Goal: Information Seeking & Learning: Check status

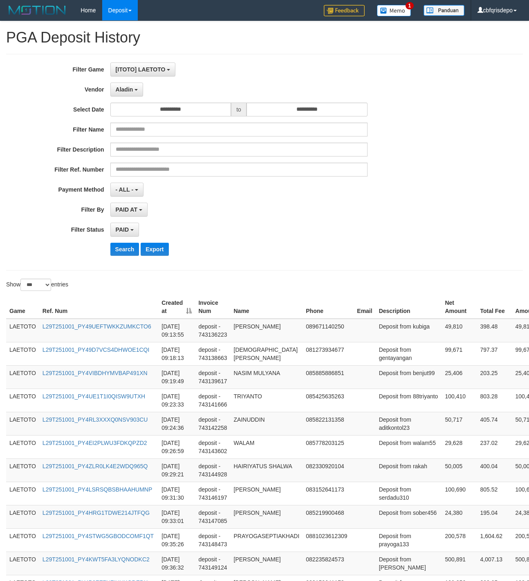
select select "**********"
select select "*"
select select "***"
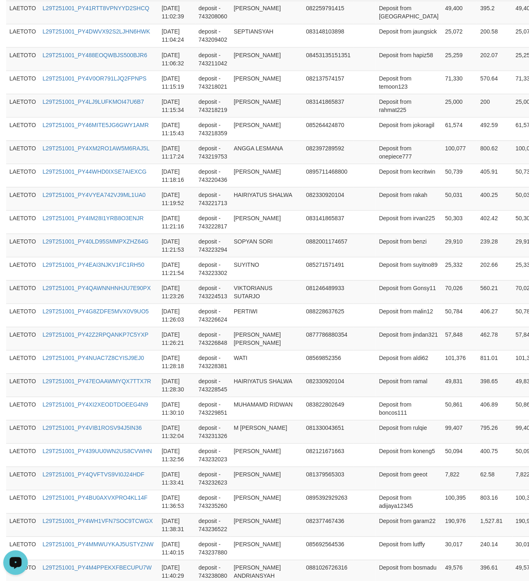
scroll to position [2184, 0]
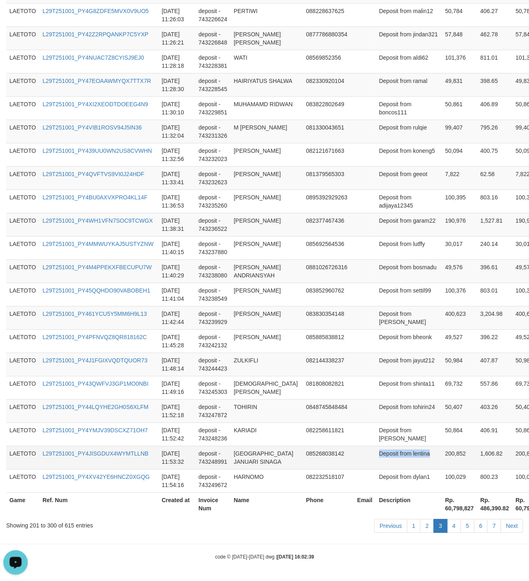
drag, startPoint x: 394, startPoint y: 317, endPoint x: 430, endPoint y: 467, distance: 154.5
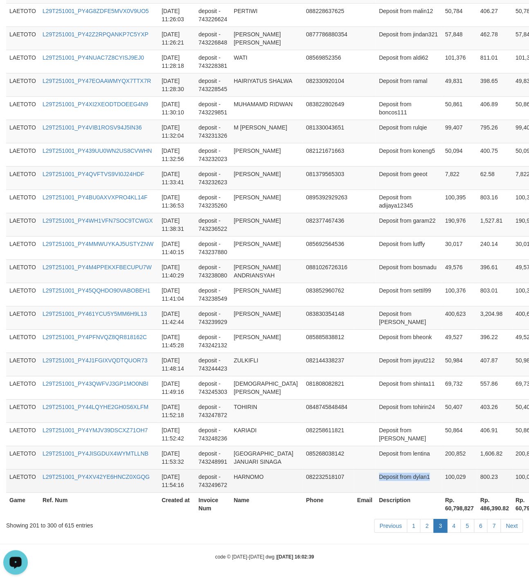
click at [441, 482] on td "100,029" at bounding box center [458, 480] width 35 height 23
click at [405, 481] on td "Deposit from dylan1" at bounding box center [409, 480] width 66 height 23
copy td
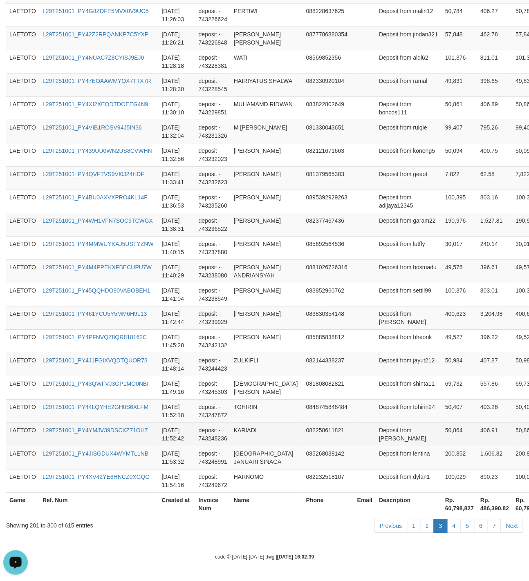
click at [385, 430] on td "Deposit from [PERSON_NAME]" at bounding box center [409, 434] width 66 height 23
drag, startPoint x: 385, startPoint y: 430, endPoint x: 406, endPoint y: 430, distance: 21.3
click at [406, 430] on td "Deposit from [PERSON_NAME]" at bounding box center [409, 434] width 66 height 23
copy td "Deposit from"
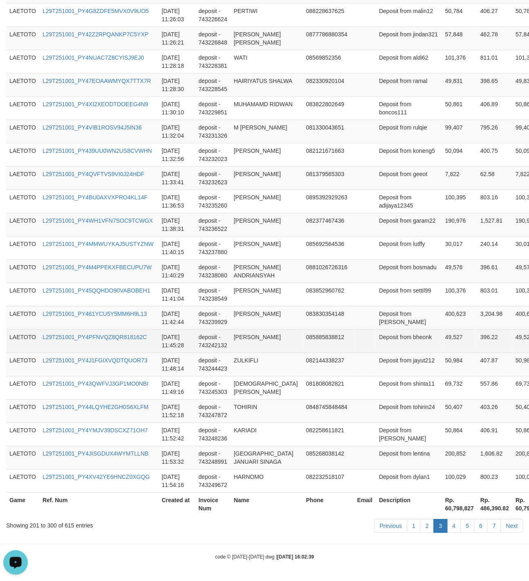
click at [412, 332] on td "Deposit from bheonk" at bounding box center [409, 340] width 66 height 23
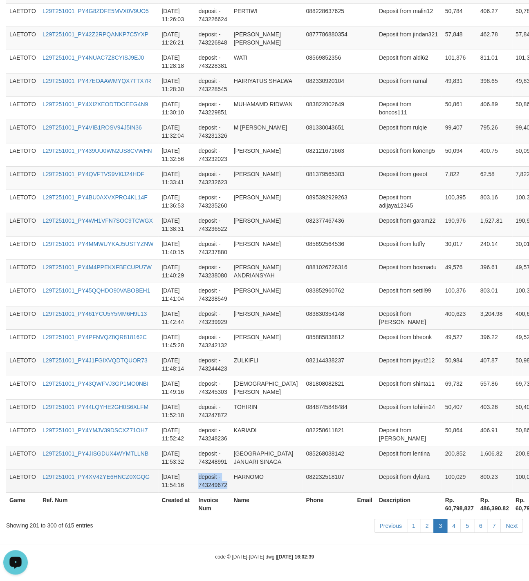
drag, startPoint x: 256, startPoint y: 293, endPoint x: 286, endPoint y: 481, distance: 190.0
copy td "deposit - 743249672"
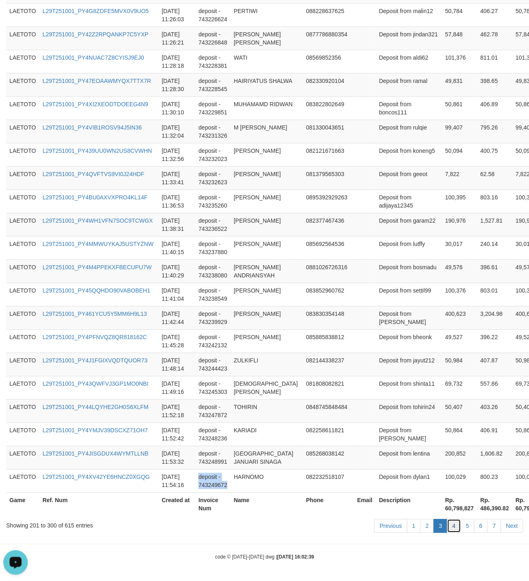
click at [453, 525] on link "4" at bounding box center [454, 526] width 14 height 14
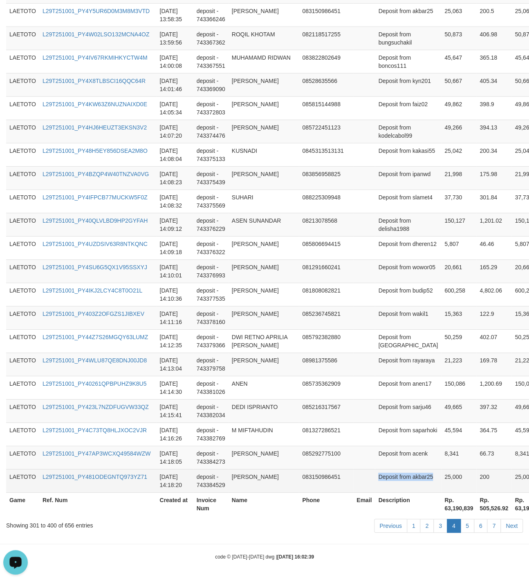
drag, startPoint x: 381, startPoint y: 335, endPoint x: 426, endPoint y: 470, distance: 143.1
click at [378, 474] on td "Deposit from akbar25" at bounding box center [408, 480] width 66 height 23
drag, startPoint x: 378, startPoint y: 474, endPoint x: 391, endPoint y: 473, distance: 12.7
click at [391, 473] on td "Deposit from akbar25" at bounding box center [408, 480] width 66 height 23
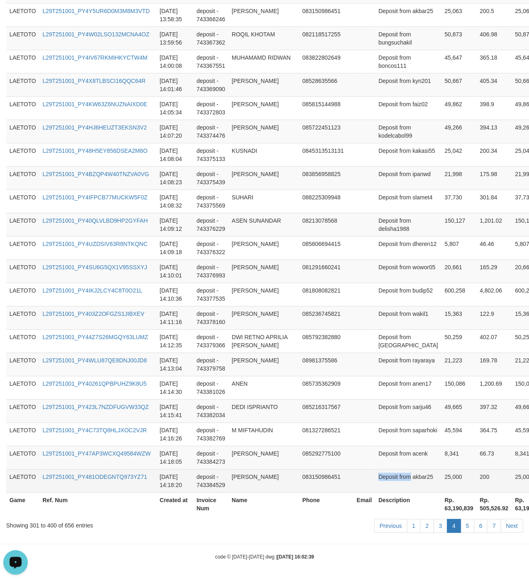
copy td "Deposit from"
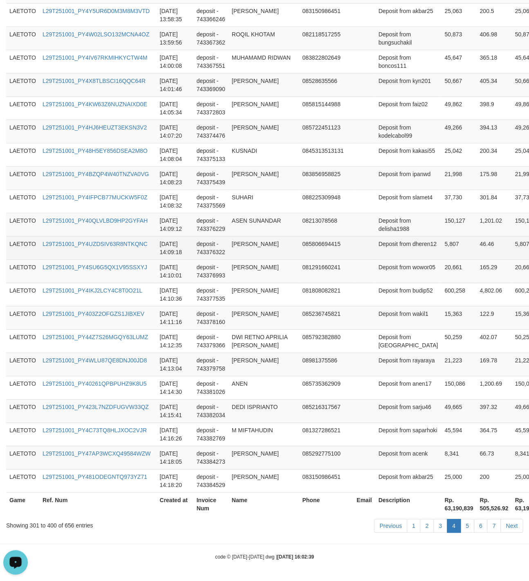
click at [316, 254] on td "085806694415" at bounding box center [326, 247] width 54 height 23
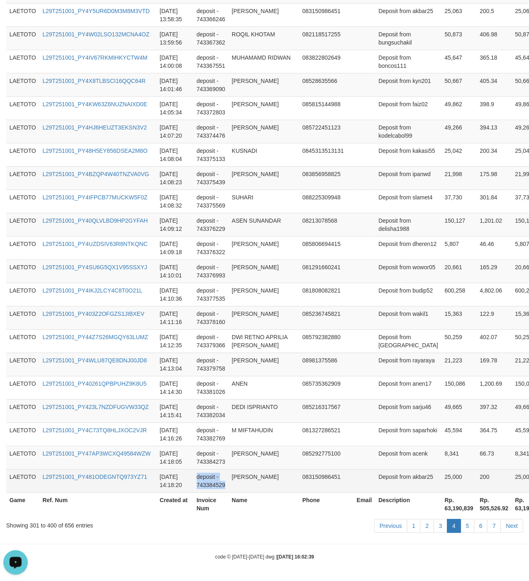
drag, startPoint x: 267, startPoint y: 350, endPoint x: 258, endPoint y: 491, distance: 142.1
copy td "deposit - 743384529"
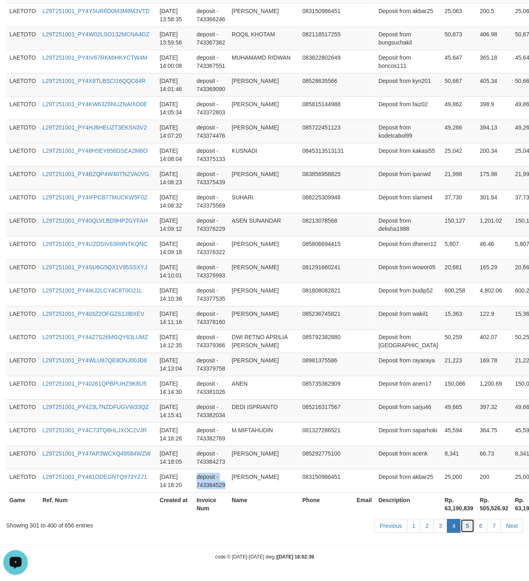
click at [464, 527] on link "5" at bounding box center [467, 526] width 14 height 14
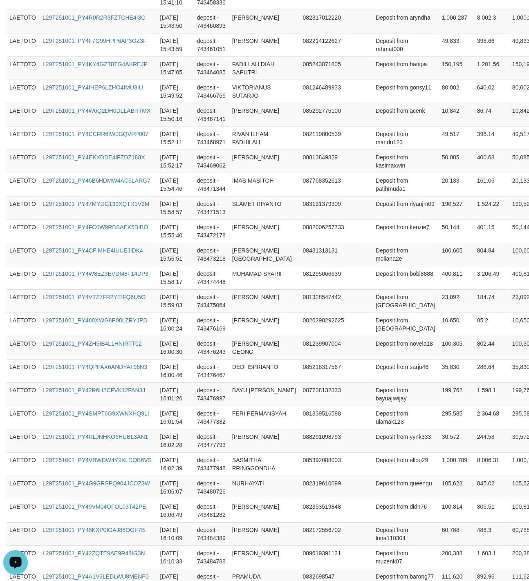
scroll to position [2224, 0]
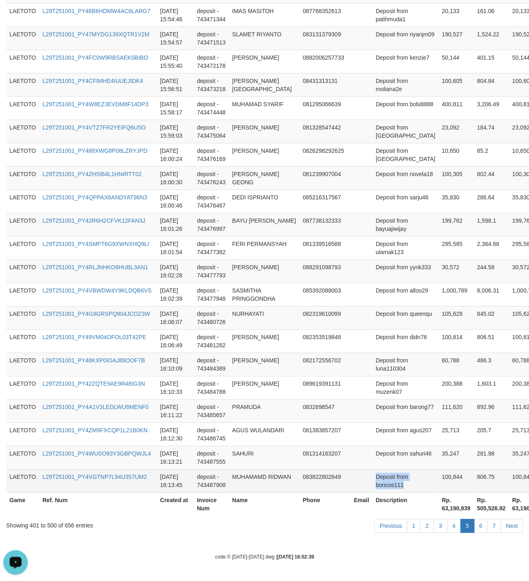
drag, startPoint x: 373, startPoint y: 341, endPoint x: 407, endPoint y: 491, distance: 153.5
copy td "Deposit from boncos111"
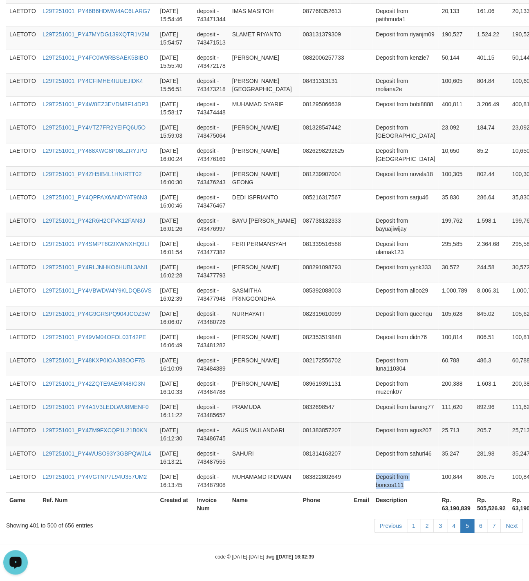
click at [372, 426] on td "Deposit from agus207" at bounding box center [405, 434] width 66 height 23
drag, startPoint x: 369, startPoint y: 426, endPoint x: 386, endPoint y: 426, distance: 17.2
click at [386, 426] on td "Deposit from agus207" at bounding box center [405, 434] width 66 height 23
copy td "Deposit from"
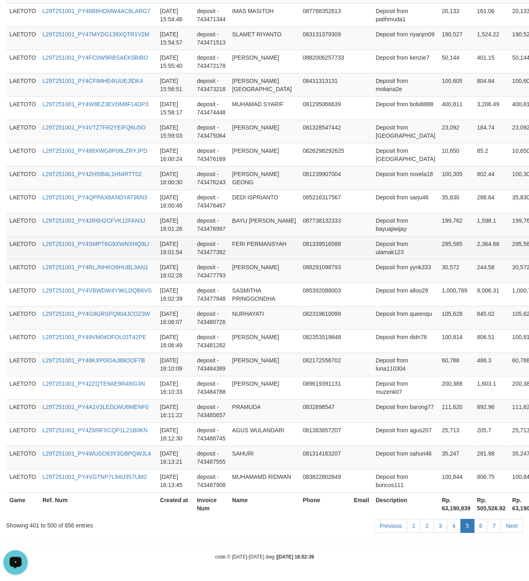
click at [377, 254] on td "Deposit from ulamak123" at bounding box center [405, 247] width 66 height 23
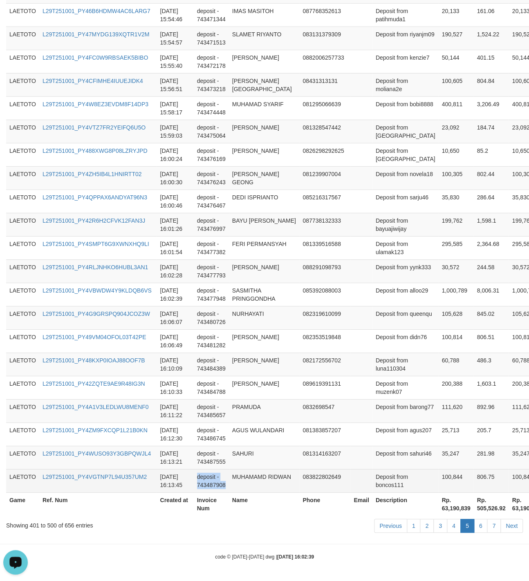
drag, startPoint x: 258, startPoint y: 293, endPoint x: 272, endPoint y: 488, distance: 196.3
copy td "deposit - 743487908"
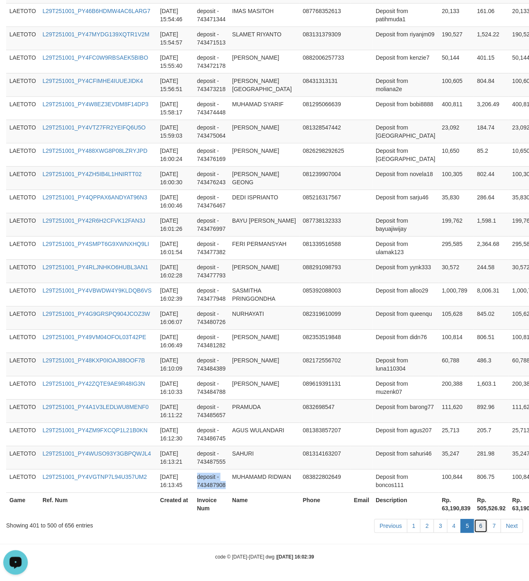
click at [483, 527] on link "6" at bounding box center [481, 526] width 14 height 14
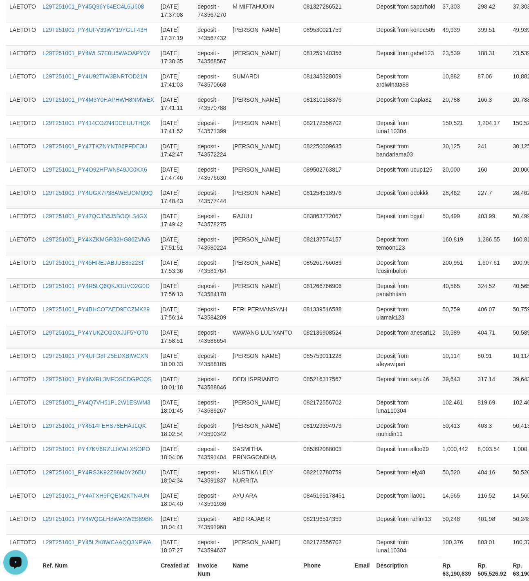
scroll to position [2192, 0]
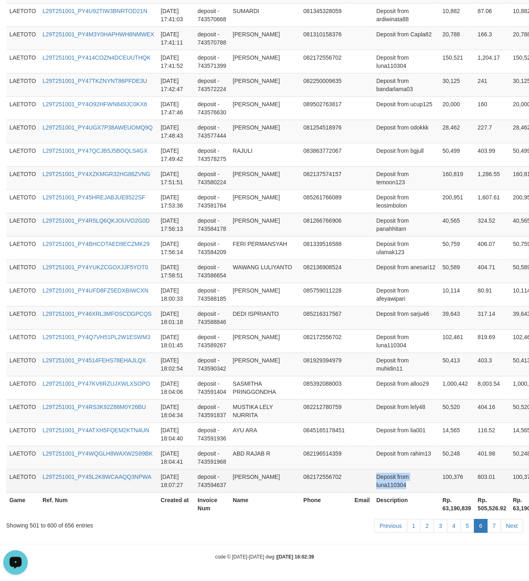
drag, startPoint x: 373, startPoint y: 328, endPoint x: 412, endPoint y: 479, distance: 156.2
copy td "Deposit from luna110304"
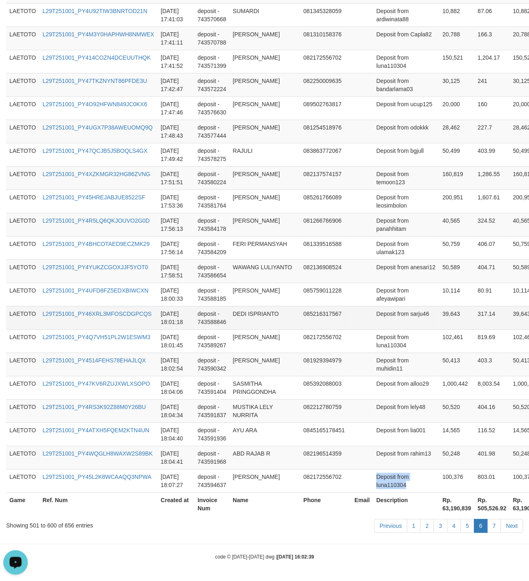
click at [373, 308] on td "Deposit from sarju46" at bounding box center [406, 317] width 66 height 23
drag, startPoint x: 371, startPoint y: 308, endPoint x: 386, endPoint y: 308, distance: 15.5
click at [386, 308] on td "Deposit from sarju46" at bounding box center [406, 317] width 66 height 23
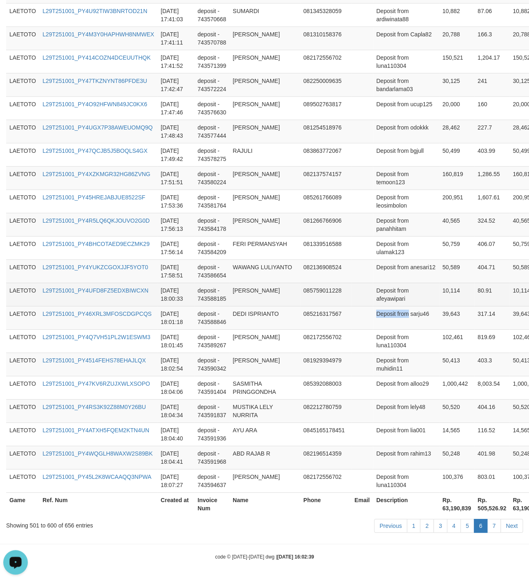
copy td "Deposit from"
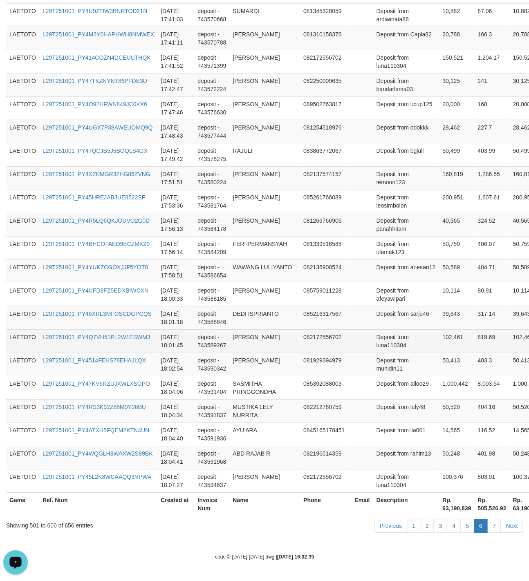
click at [439, 347] on td "102,461" at bounding box center [456, 340] width 35 height 23
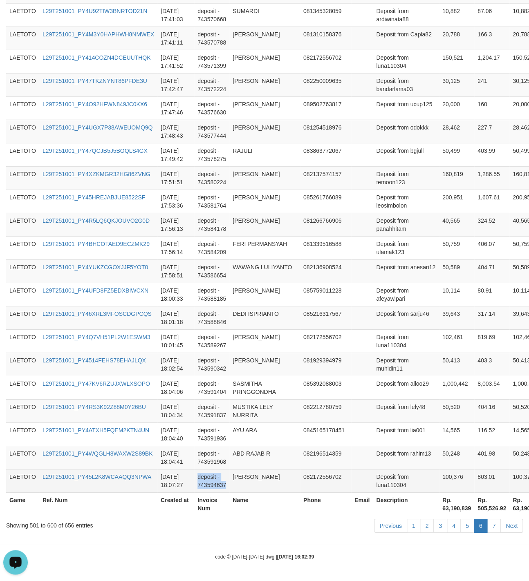
drag, startPoint x: 247, startPoint y: 284, endPoint x: 269, endPoint y: 486, distance: 203.1
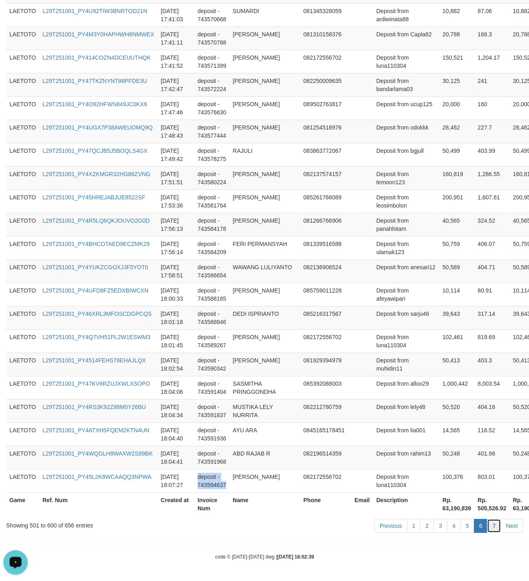
click at [491, 527] on link "7" at bounding box center [494, 526] width 14 height 14
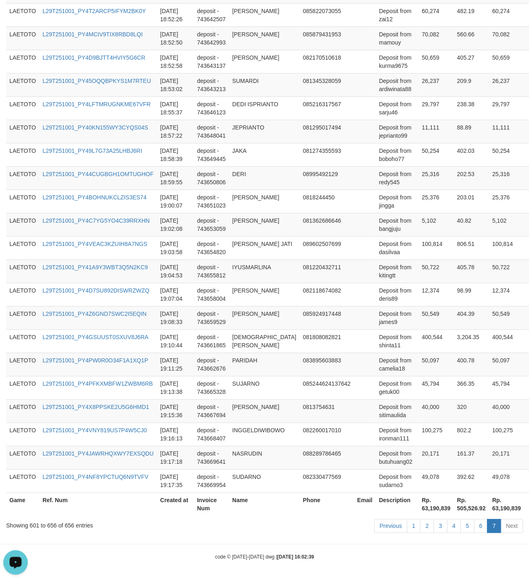
scroll to position [1156, 0]
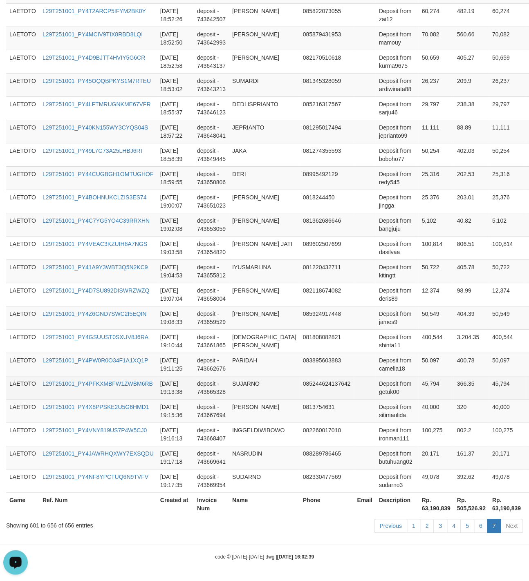
click at [419, 392] on td "45,794" at bounding box center [435, 387] width 35 height 23
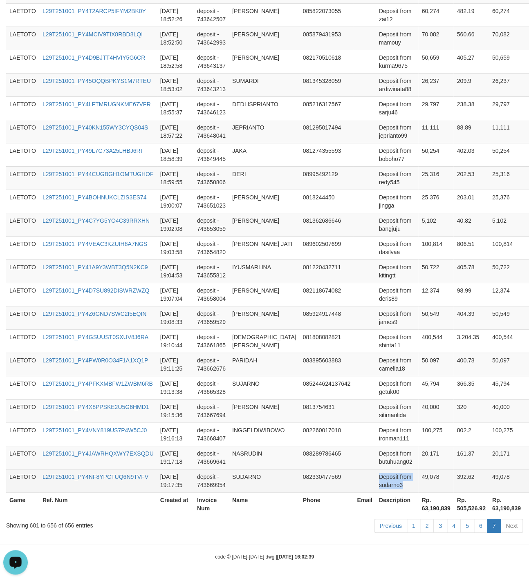
drag, startPoint x: 376, startPoint y: 331, endPoint x: 436, endPoint y: 471, distance: 152.9
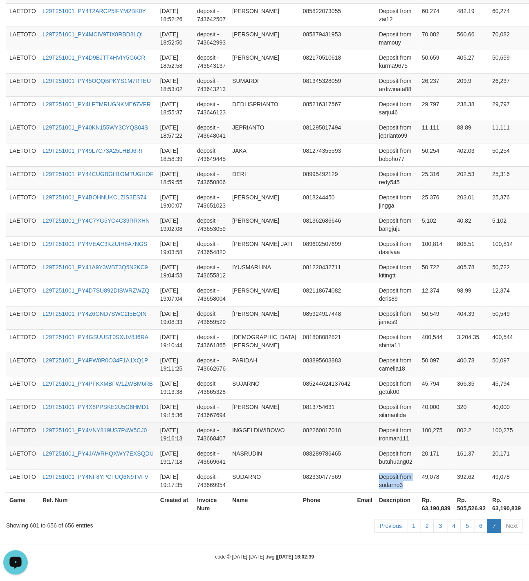
click at [378, 423] on td "Deposit from ironman111" at bounding box center [397, 434] width 43 height 23
drag, startPoint x: 378, startPoint y: 423, endPoint x: 390, endPoint y: 424, distance: 11.5
click at [390, 424] on td "Deposit from ironman111" at bounding box center [397, 434] width 43 height 23
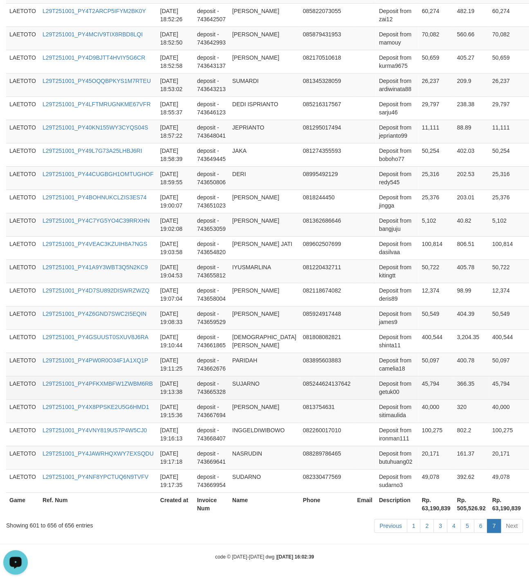
click at [435, 378] on td "45,794" at bounding box center [435, 387] width 35 height 23
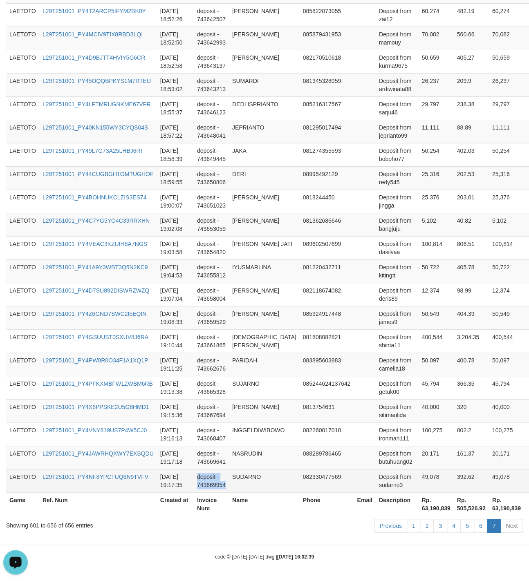
drag, startPoint x: 256, startPoint y: 296, endPoint x: 249, endPoint y: 473, distance: 177.2
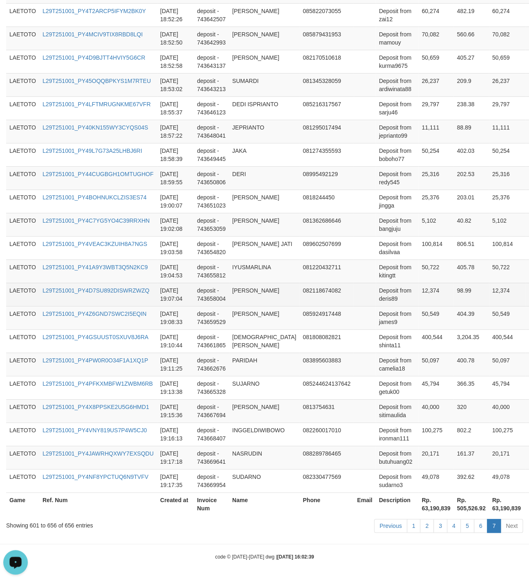
drag, startPoint x: 355, startPoint y: 302, endPoint x: 360, endPoint y: 302, distance: 4.5
click at [360, 302] on td at bounding box center [365, 294] width 22 height 23
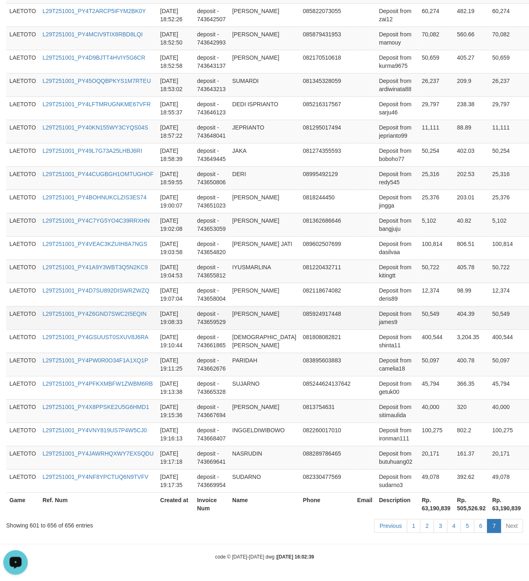
click at [496, 324] on td "50,549" at bounding box center [507, 317] width 37 height 23
click at [418, 509] on th "Rp. 63,190,839" at bounding box center [435, 504] width 35 height 23
drag, startPoint x: 412, startPoint y: 509, endPoint x: 432, endPoint y: 511, distance: 20.9
click at [432, 511] on th "Rp. 63,190,839" at bounding box center [435, 504] width 35 height 23
click at [304, 260] on td "081220432711" at bounding box center [327, 271] width 54 height 23
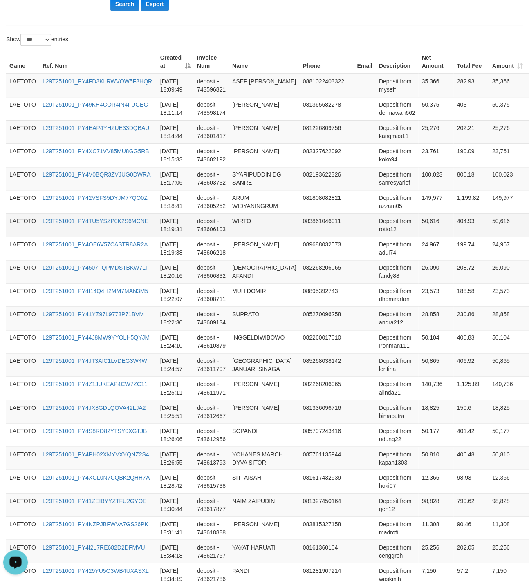
scroll to position [0, 0]
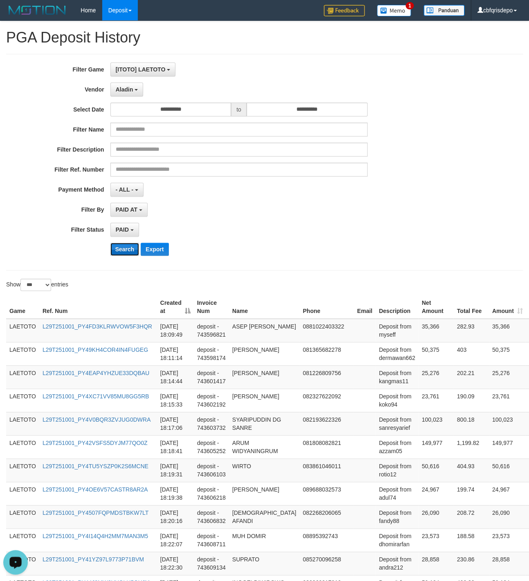
click at [123, 250] on button "Search" at bounding box center [124, 249] width 29 height 13
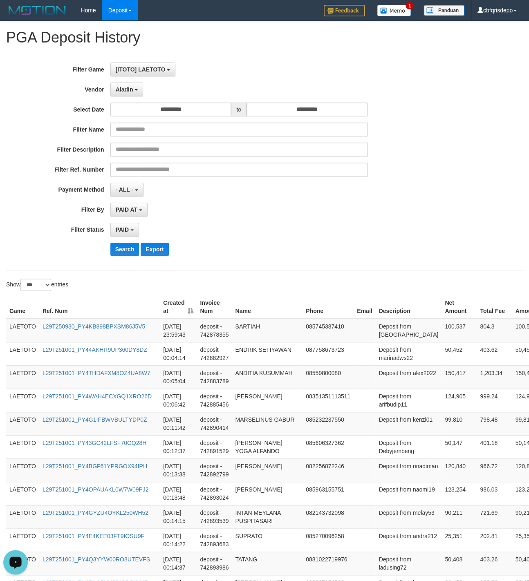
click at [293, 251] on div "Search Export" at bounding box center [275, 249] width 331 height 13
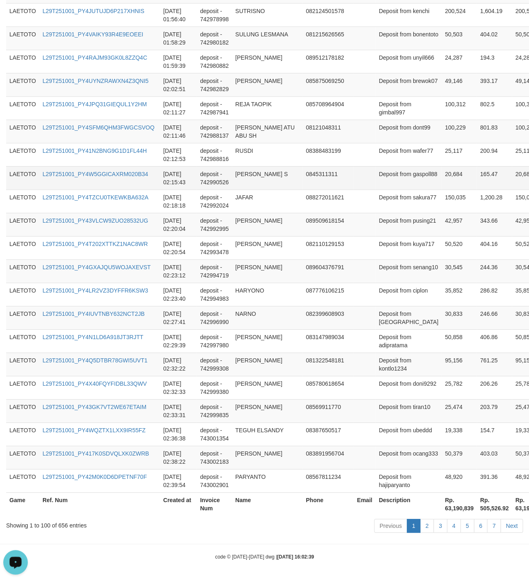
scroll to position [2184, 0]
click at [491, 526] on link "7" at bounding box center [494, 526] width 14 height 14
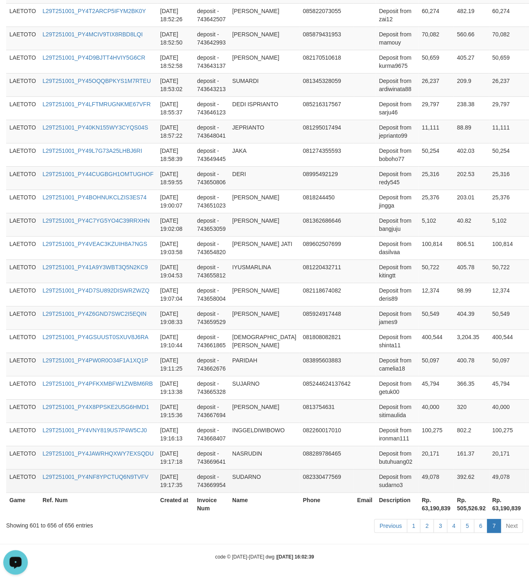
scroll to position [1156, 0]
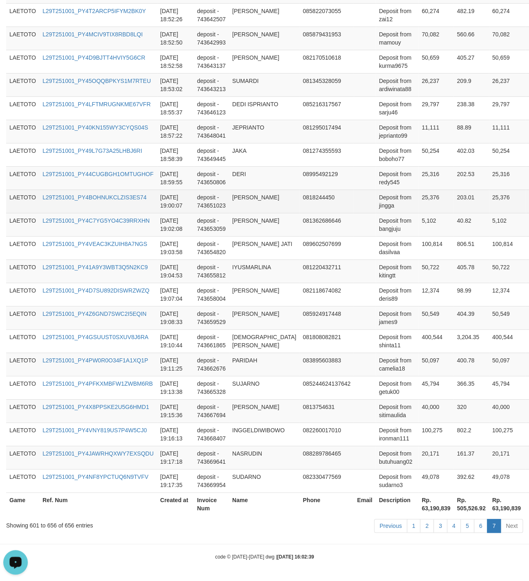
click at [376, 191] on td "Deposit from jingga" at bounding box center [397, 201] width 43 height 23
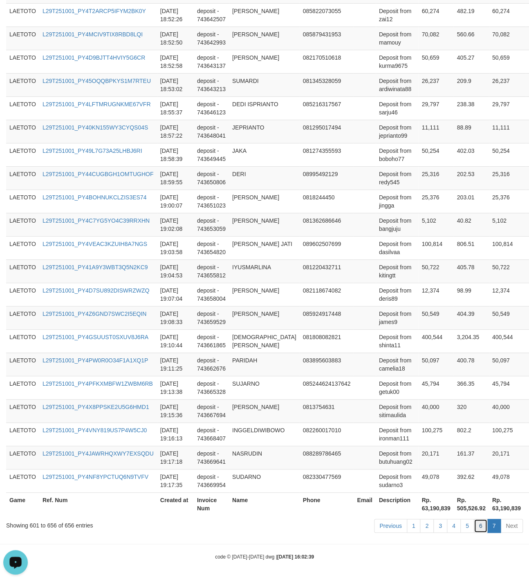
click at [480, 528] on link "6" at bounding box center [481, 526] width 14 height 14
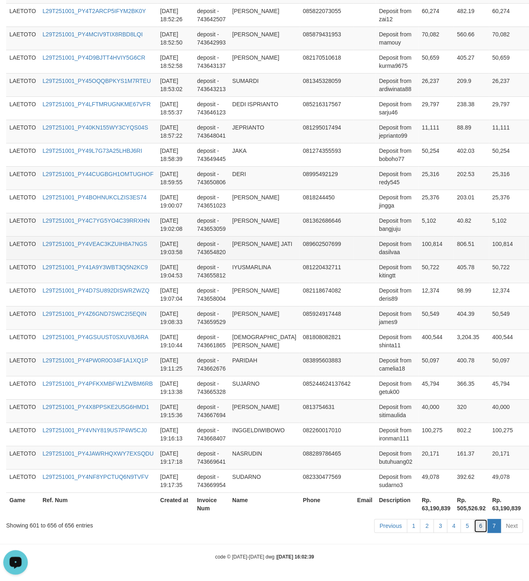
scroll to position [2192, 0]
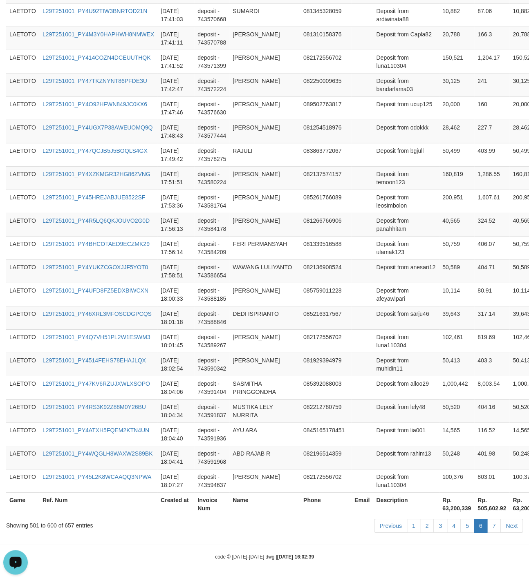
click at [375, 253] on td "Deposit from ulamak123" at bounding box center [406, 247] width 66 height 23
click at [462, 524] on link "5" at bounding box center [467, 526] width 14 height 14
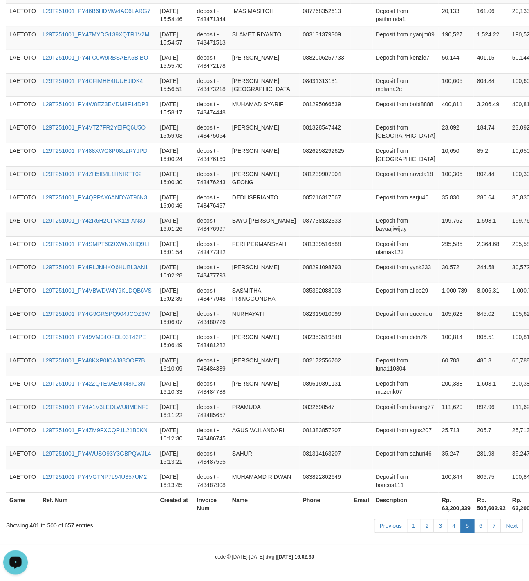
click at [380, 317] on td "Deposit from queenqu" at bounding box center [405, 317] width 66 height 23
click at [452, 527] on link "4" at bounding box center [454, 526] width 14 height 14
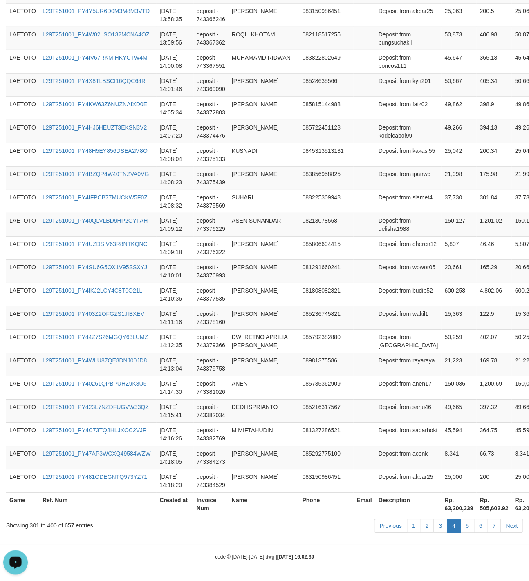
click at [327, 337] on td "085792382880" at bounding box center [326, 340] width 54 height 23
click at [436, 527] on link "3" at bounding box center [440, 526] width 14 height 14
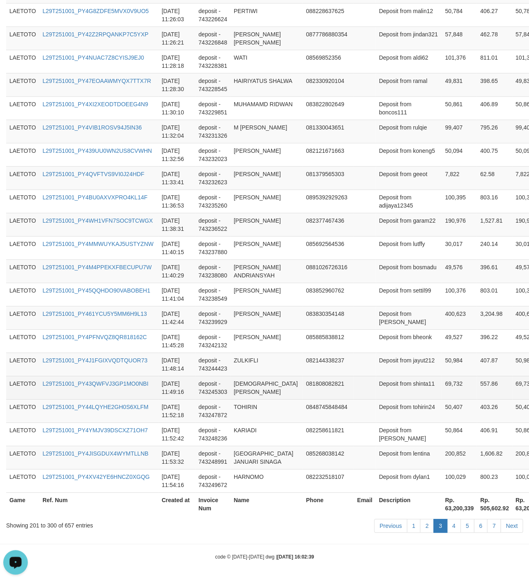
click at [313, 396] on td "081808082821" at bounding box center [327, 387] width 51 height 23
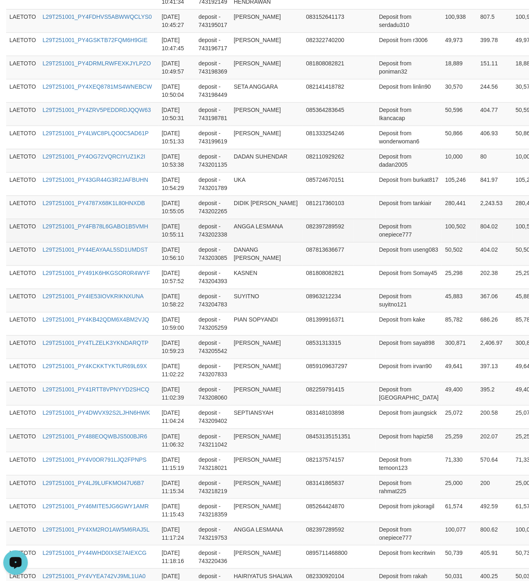
click at [344, 242] on td "082397289592" at bounding box center [327, 230] width 51 height 23
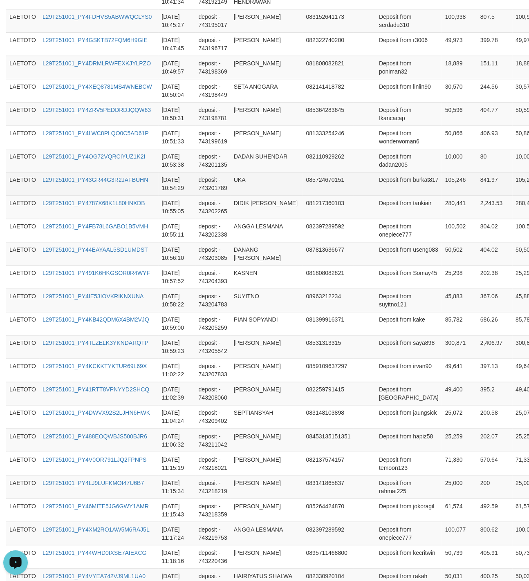
click at [275, 195] on td "UKA" at bounding box center [267, 183] width 72 height 23
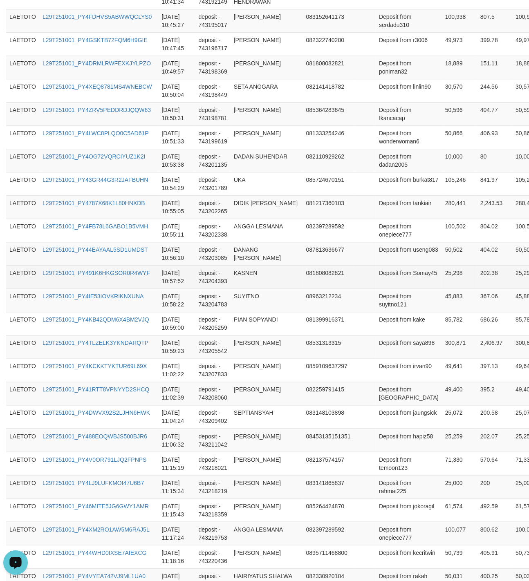
click at [348, 289] on td "081808082821" at bounding box center [327, 276] width 51 height 23
click at [291, 284] on td "KASNEN" at bounding box center [267, 276] width 72 height 23
click at [391, 289] on td "Deposit from Somay45" at bounding box center [409, 276] width 66 height 23
click at [245, 289] on td "KASNEN" at bounding box center [267, 276] width 72 height 23
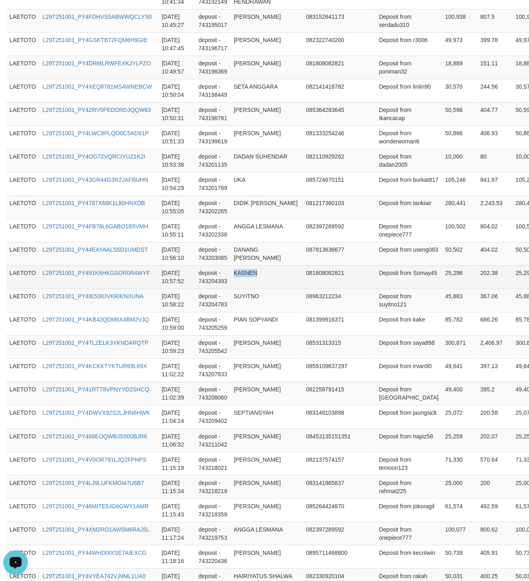
click at [245, 289] on td "KASNEN" at bounding box center [267, 276] width 72 height 23
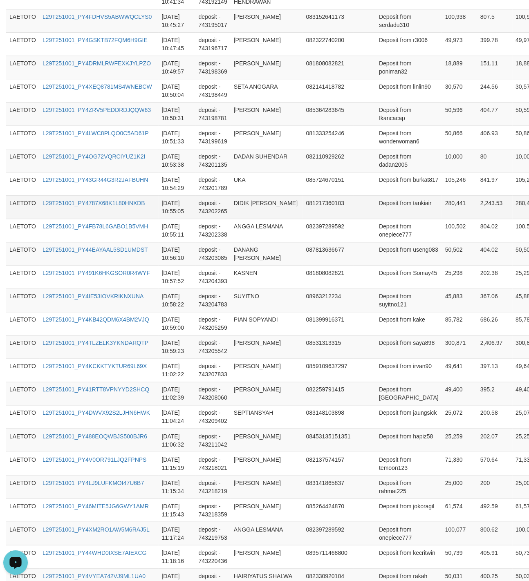
click at [366, 219] on td at bounding box center [365, 206] width 22 height 23
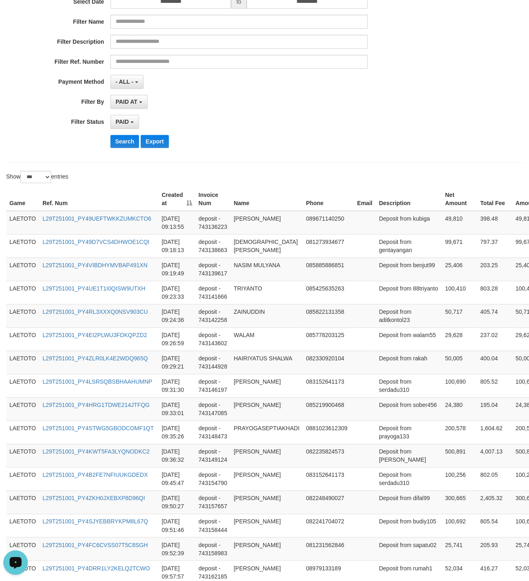
scroll to position [0, 0]
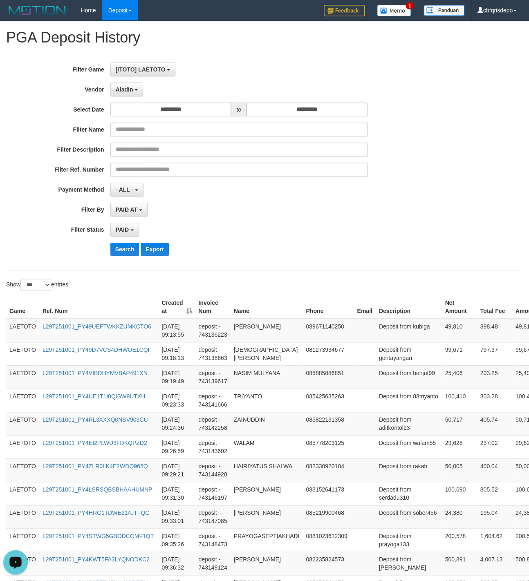
click at [285, 262] on div "**********" at bounding box center [220, 162] width 441 height 199
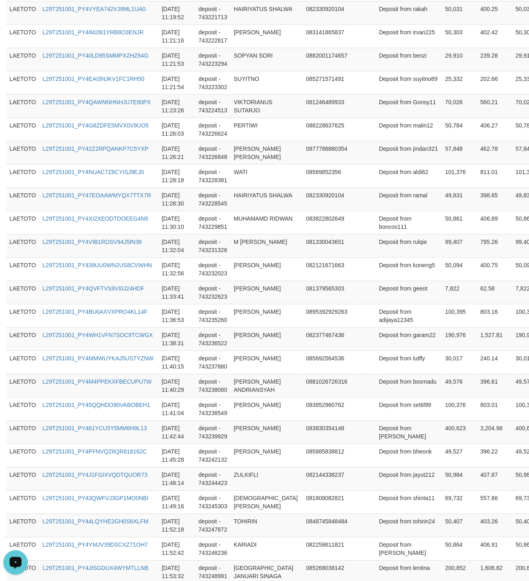
scroll to position [2184, 0]
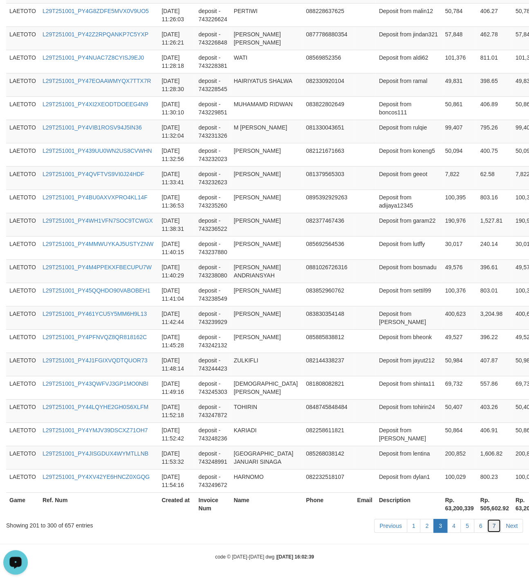
click at [495, 526] on link "7" at bounding box center [494, 526] width 14 height 14
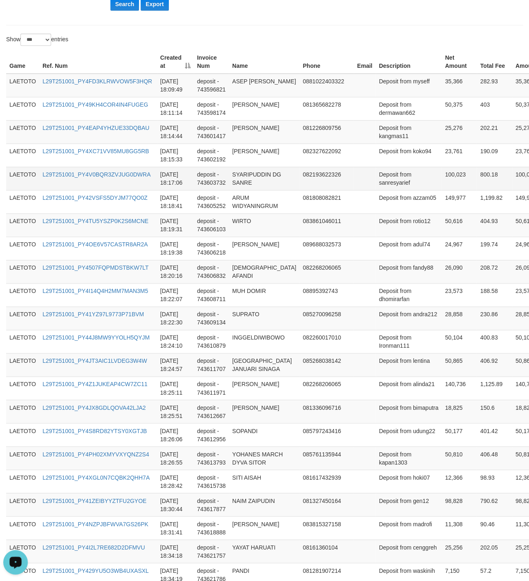
scroll to position [0, 0]
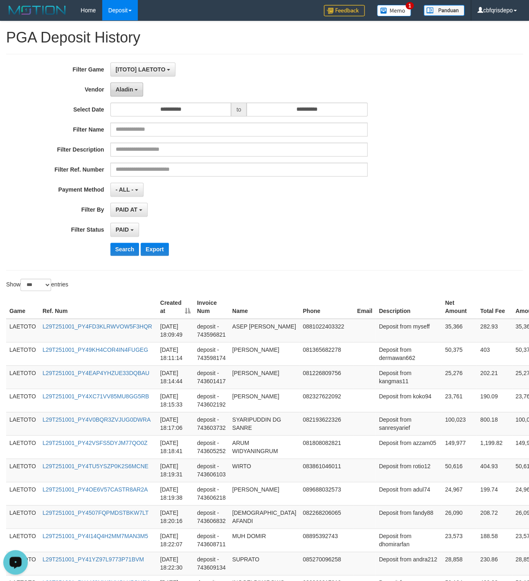
click at [130, 92] on span "Aladin" at bounding box center [125, 89] width 18 height 7
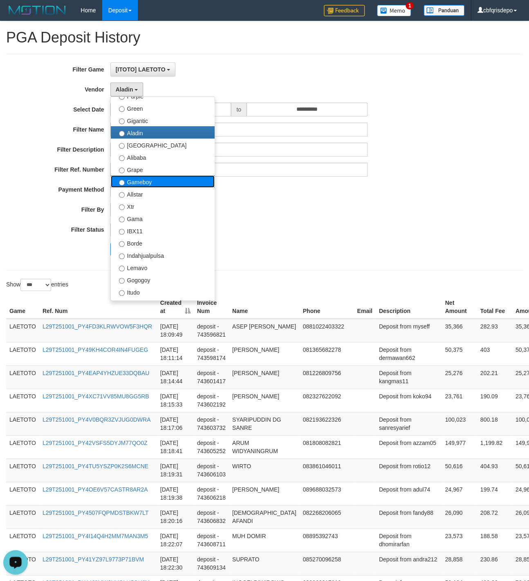
click at [155, 187] on label "Gameboy" at bounding box center [163, 181] width 104 height 12
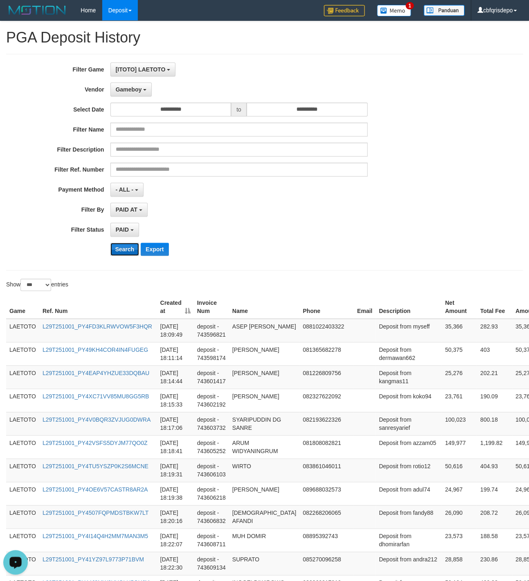
click at [122, 251] on button "Search" at bounding box center [124, 249] width 29 height 13
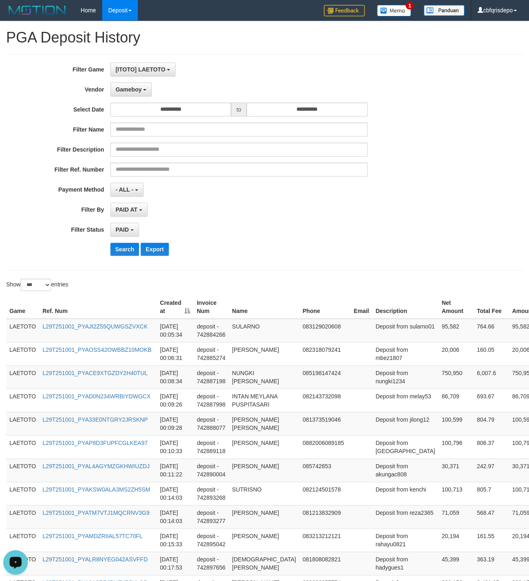
click at [305, 232] on div "PAID SELECT ALL - ALL - SELECT STATUS PENDING/UNPAID PAID CANCELED EXPIRED" at bounding box center [238, 230] width 257 height 14
click at [383, 227] on div "**********" at bounding box center [220, 230] width 441 height 14
click at [382, 225] on div "**********" at bounding box center [220, 230] width 441 height 14
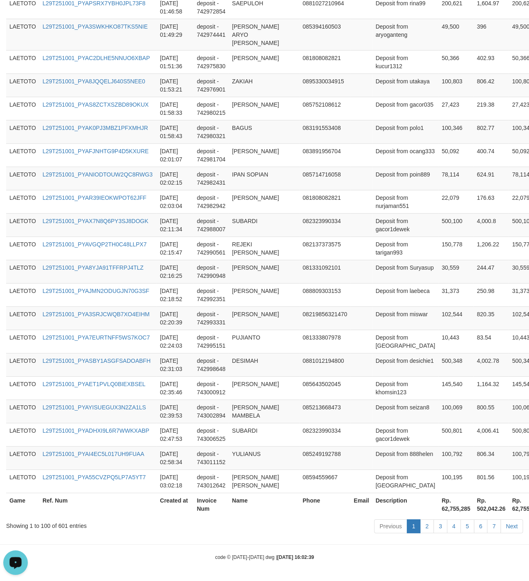
scroll to position [2184, 0]
click at [425, 526] on link "2" at bounding box center [427, 526] width 14 height 14
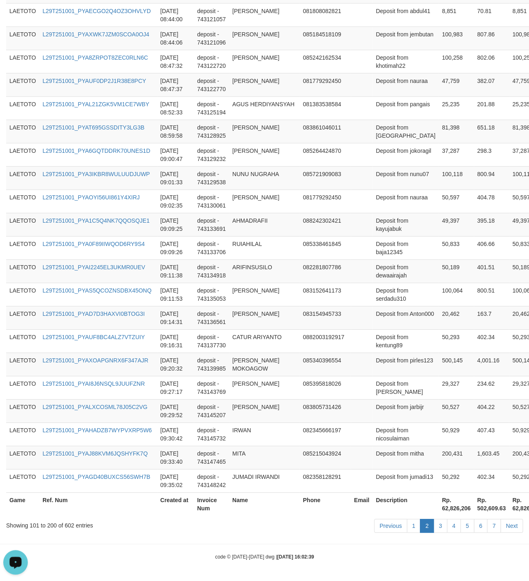
click at [351, 311] on td at bounding box center [362, 317] width 22 height 23
click at [437, 525] on link "3" at bounding box center [440, 526] width 14 height 14
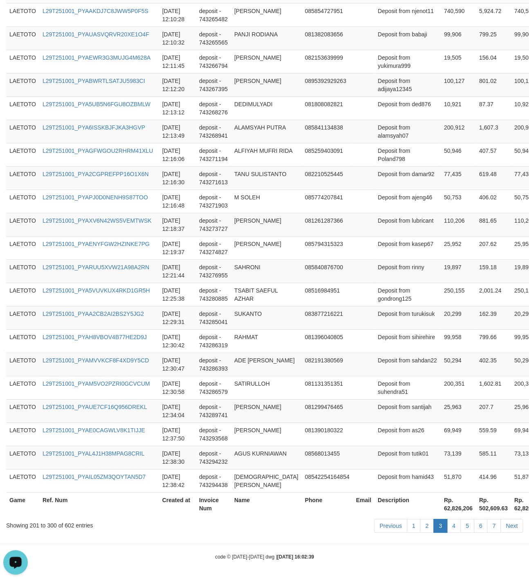
click at [336, 365] on td "082191380569" at bounding box center [326, 364] width 51 height 23
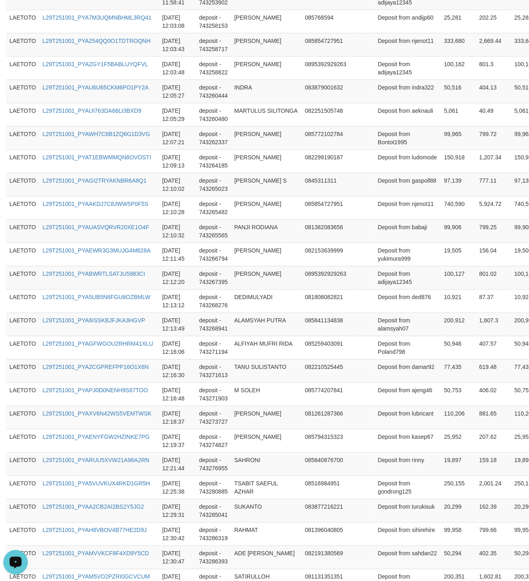
scroll to position [2184, 0]
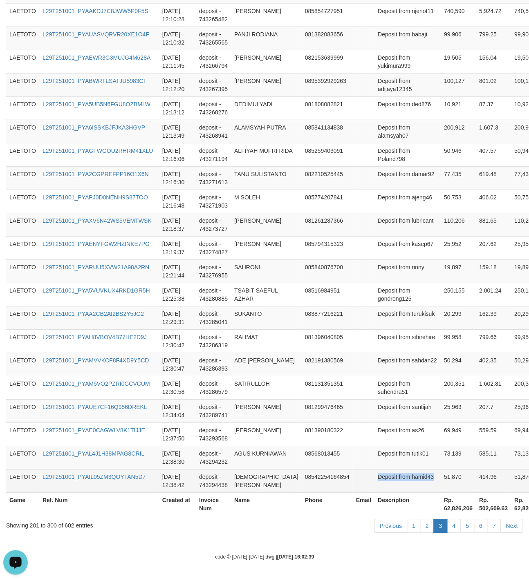
drag, startPoint x: 377, startPoint y: 325, endPoint x: 408, endPoint y: 475, distance: 153.7
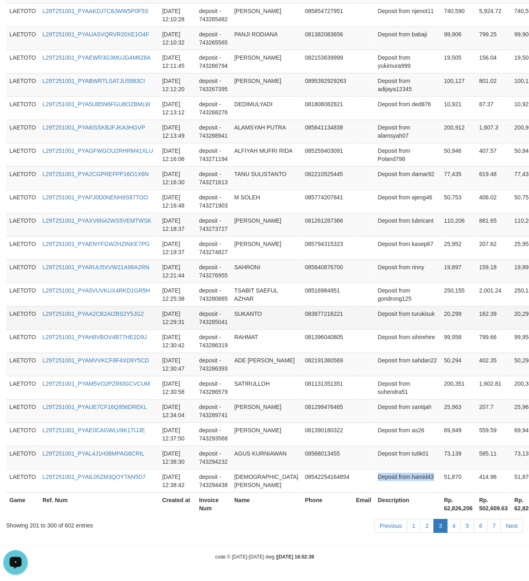
click at [374, 309] on td "Deposit from turukisuk" at bounding box center [407, 317] width 66 height 23
drag, startPoint x: 373, startPoint y: 309, endPoint x: 396, endPoint y: 306, distance: 23.5
click at [396, 306] on td "Deposit from turukisuk" at bounding box center [407, 317] width 66 height 23
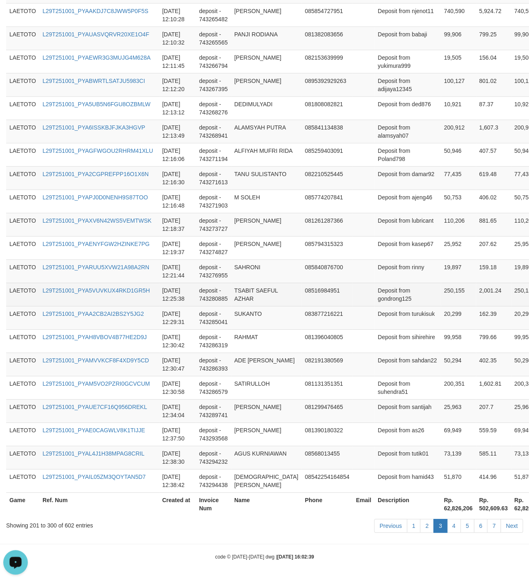
click at [476, 300] on td "2,001.24" at bounding box center [493, 294] width 35 height 23
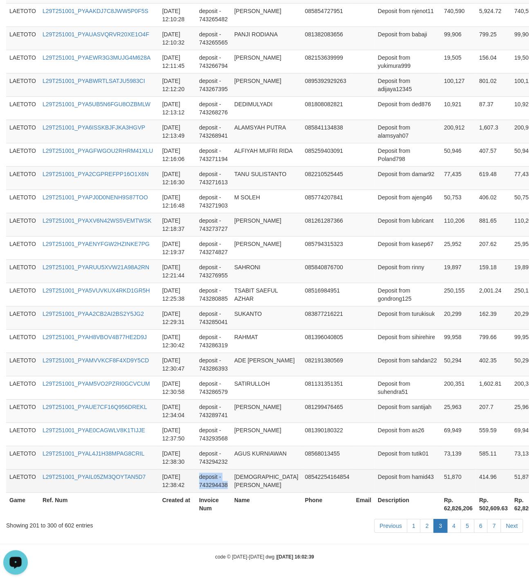
drag, startPoint x: 253, startPoint y: 292, endPoint x: 273, endPoint y: 471, distance: 180.2
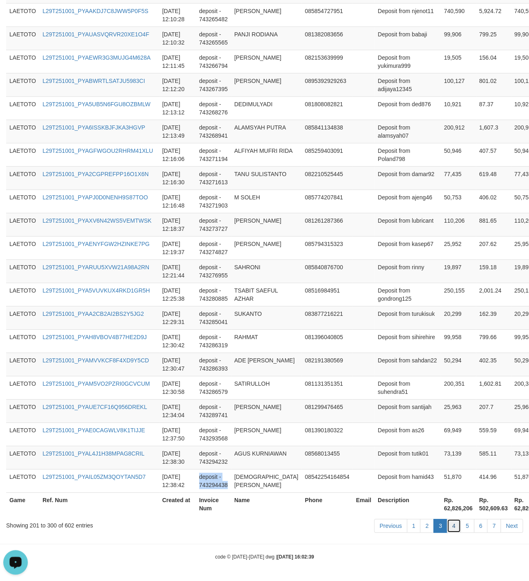
drag, startPoint x: 449, startPoint y: 526, endPoint x: 445, endPoint y: 507, distance: 18.9
click at [449, 524] on link "4" at bounding box center [454, 526] width 14 height 14
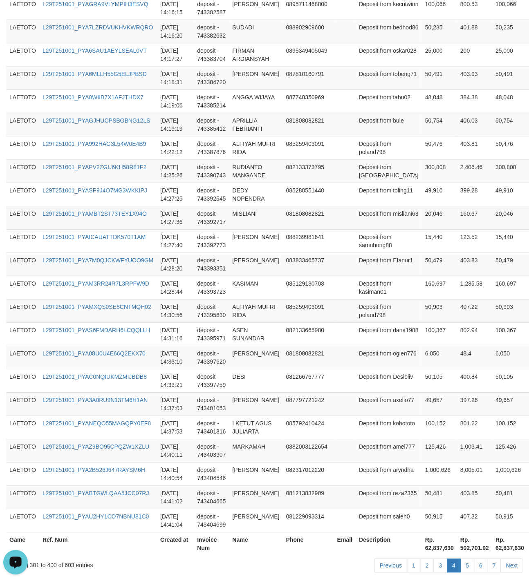
scroll to position [2233, 0]
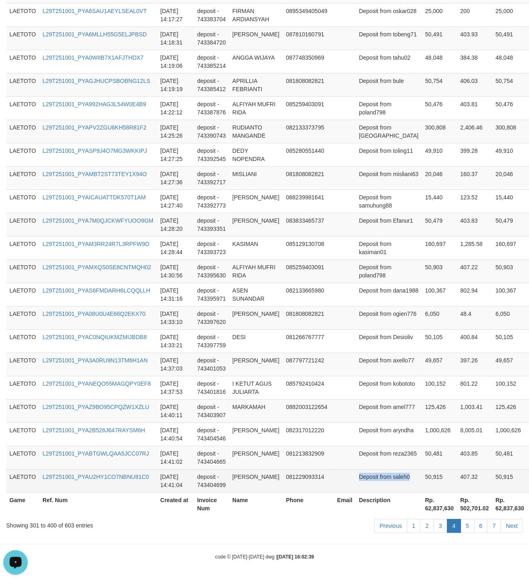
drag, startPoint x: 360, startPoint y: 336, endPoint x: 407, endPoint y: 478, distance: 149.6
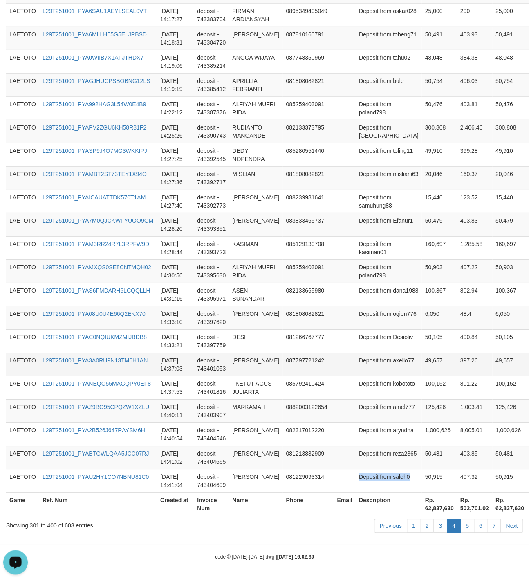
click at [366, 358] on td "Deposit from axello77" at bounding box center [389, 364] width 66 height 23
drag, startPoint x: 366, startPoint y: 358, endPoint x: 375, endPoint y: 357, distance: 8.6
click at [375, 357] on td "Deposit from axello77" at bounding box center [389, 364] width 66 height 23
click at [364, 221] on td "Deposit from Efanur1" at bounding box center [389, 224] width 66 height 23
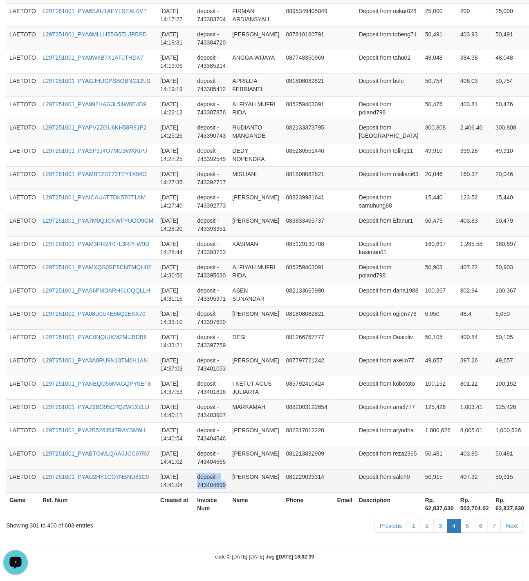
drag, startPoint x: 254, startPoint y: 289, endPoint x: 276, endPoint y: 484, distance: 196.7
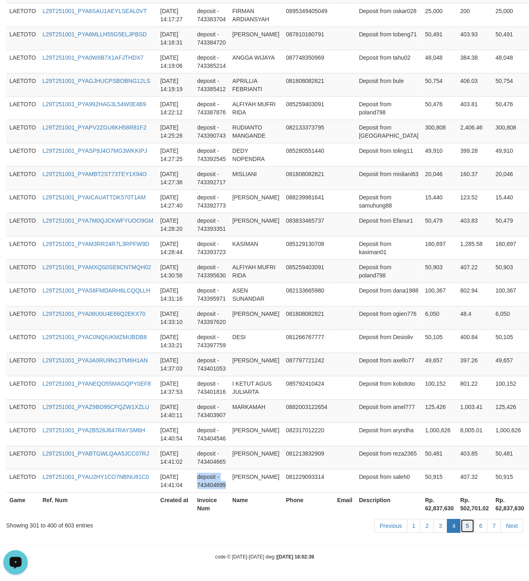
click at [462, 526] on link "5" at bounding box center [467, 526] width 14 height 14
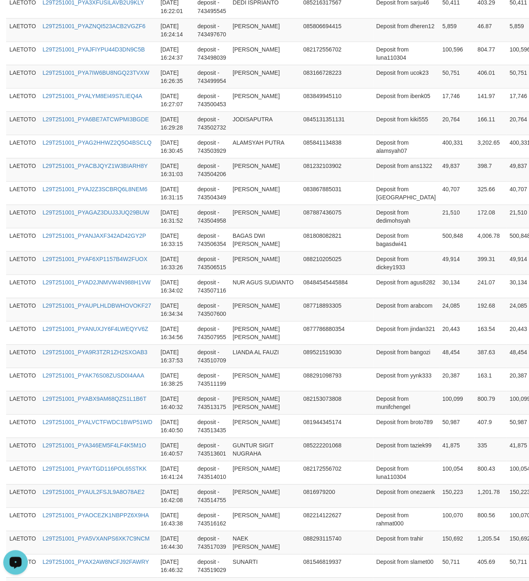
scroll to position [2241, 0]
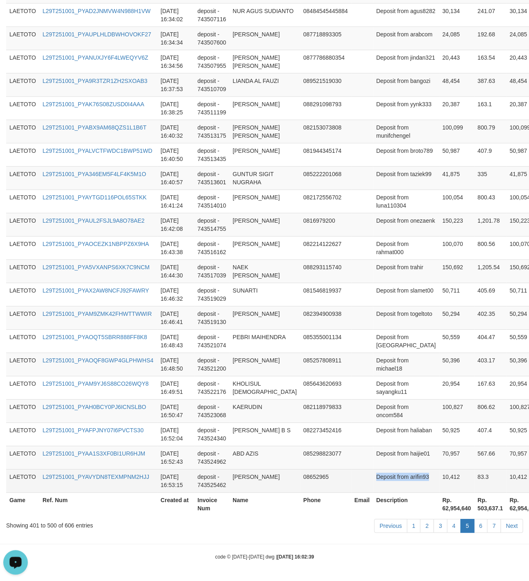
drag, startPoint x: 369, startPoint y: 329, endPoint x: 421, endPoint y: 479, distance: 159.7
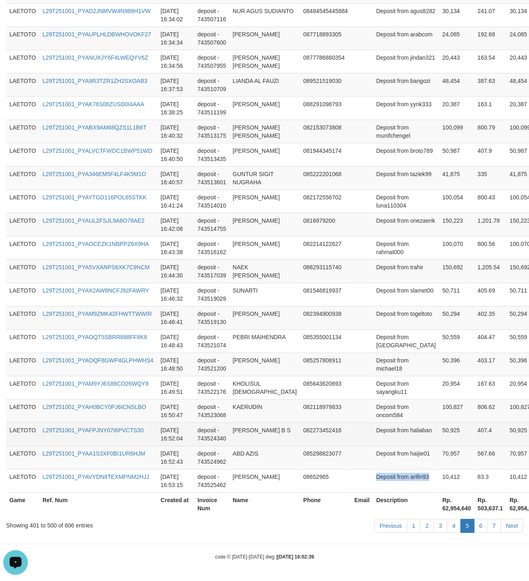
click at [373, 431] on td "Deposit from haliaban" at bounding box center [406, 434] width 66 height 23
drag, startPoint x: 360, startPoint y: 431, endPoint x: 381, endPoint y: 426, distance: 21.4
click at [381, 426] on td "Deposit from haliaban" at bounding box center [406, 434] width 66 height 23
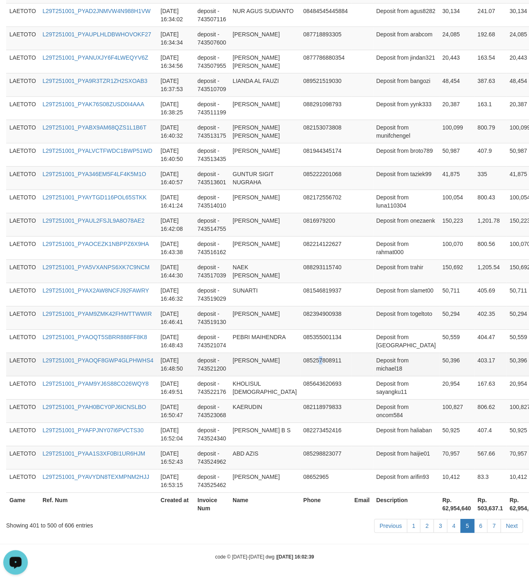
click at [302, 363] on td "085257808911" at bounding box center [325, 364] width 51 height 23
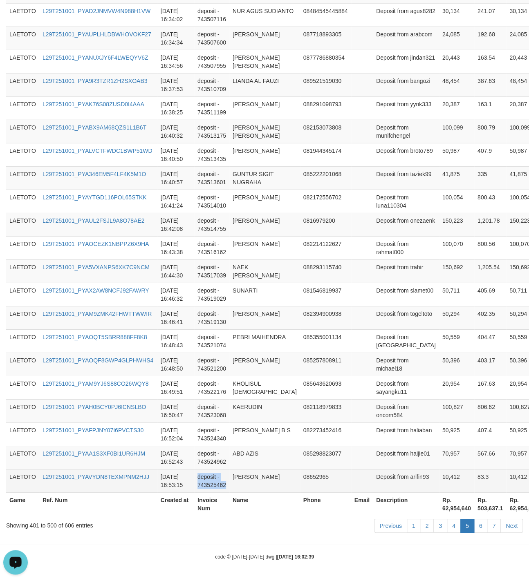
drag, startPoint x: 239, startPoint y: 289, endPoint x: 253, endPoint y: 482, distance: 194.3
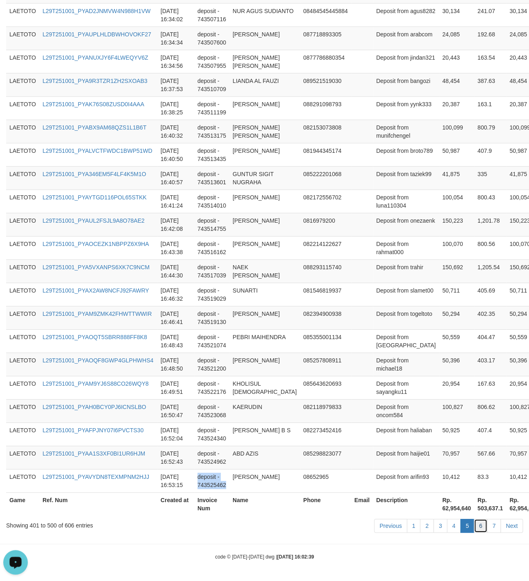
click at [484, 527] on link "6" at bounding box center [481, 526] width 14 height 14
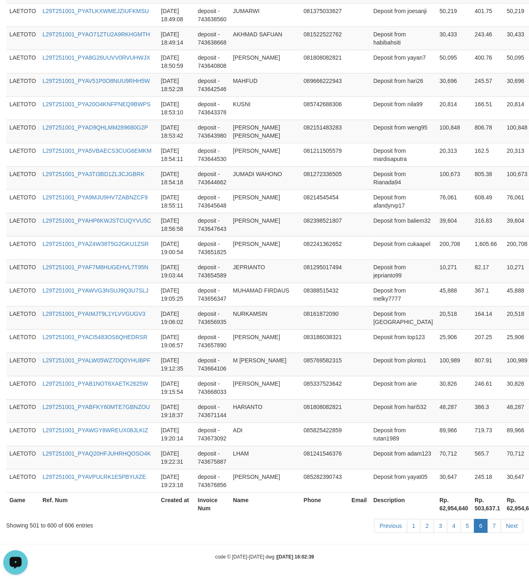
scroll to position [2233, 0]
drag, startPoint x: 360, startPoint y: 340, endPoint x: 402, endPoint y: 467, distance: 133.9
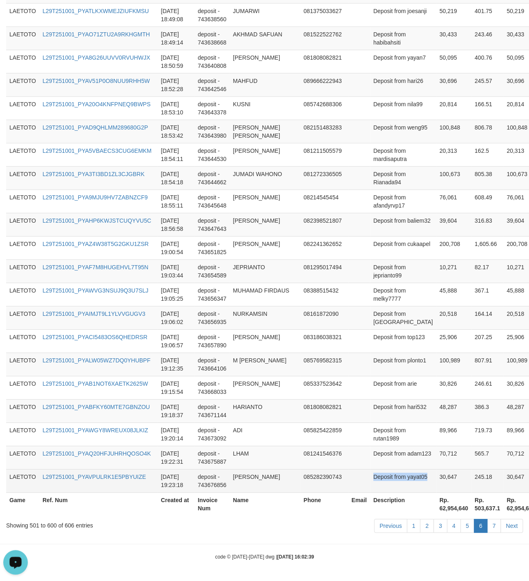
click at [436, 478] on td "30,647" at bounding box center [453, 480] width 35 height 23
click at [374, 482] on td "Deposit from yayat05" at bounding box center [403, 480] width 66 height 23
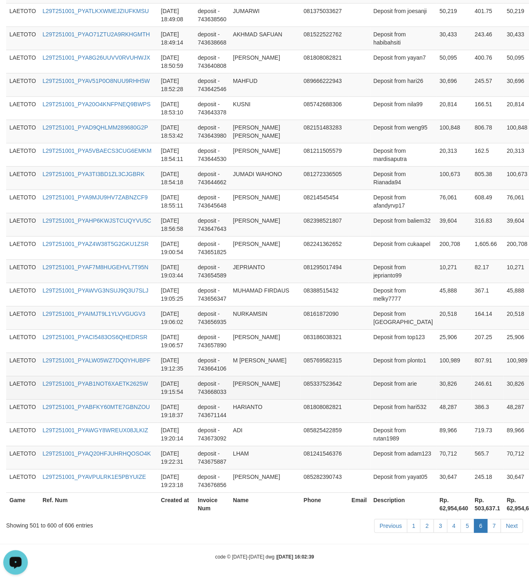
click at [370, 376] on td "Deposit from arie" at bounding box center [403, 387] width 66 height 23
drag, startPoint x: 363, startPoint y: 374, endPoint x: 381, endPoint y: 372, distance: 18.5
click at [381, 376] on td "Deposit from arie" at bounding box center [403, 387] width 66 height 23
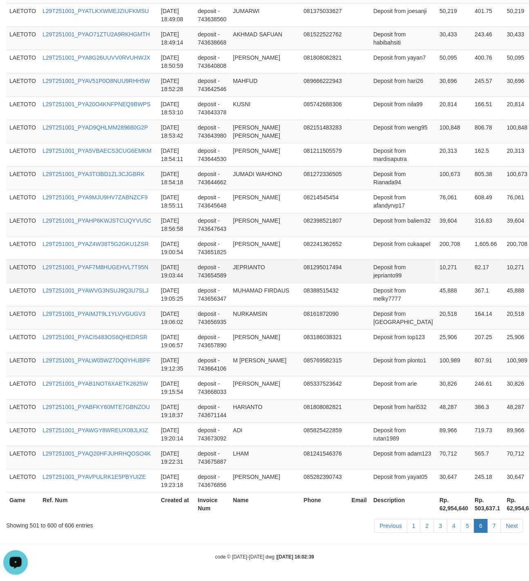
click at [370, 260] on td "Deposit from jeprianto99" at bounding box center [403, 271] width 66 height 23
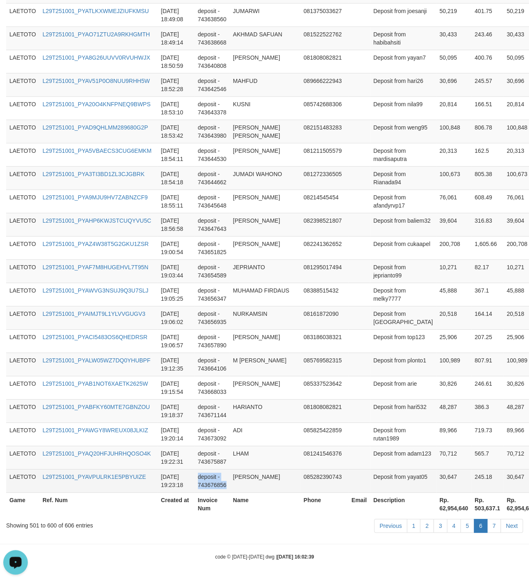
drag, startPoint x: 256, startPoint y: 295, endPoint x: 242, endPoint y: 474, distance: 179.6
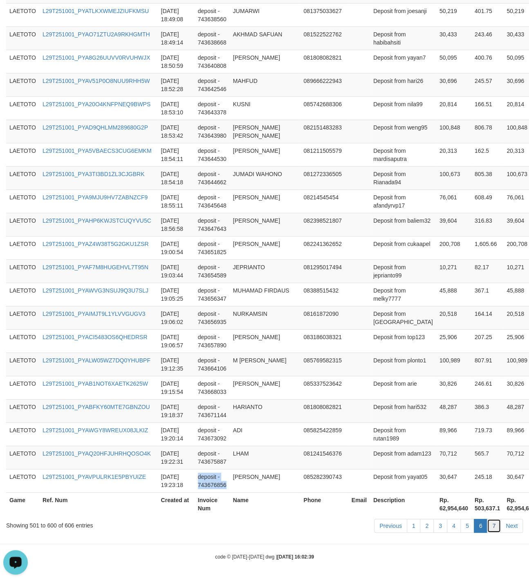
click at [495, 524] on link "7" at bounding box center [494, 526] width 14 height 14
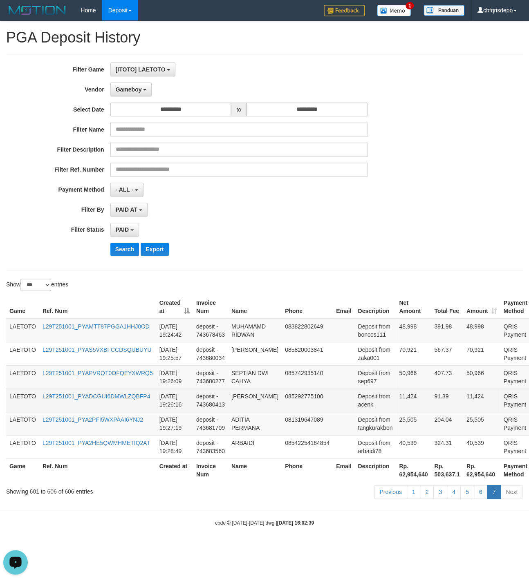
scroll to position [0, 0]
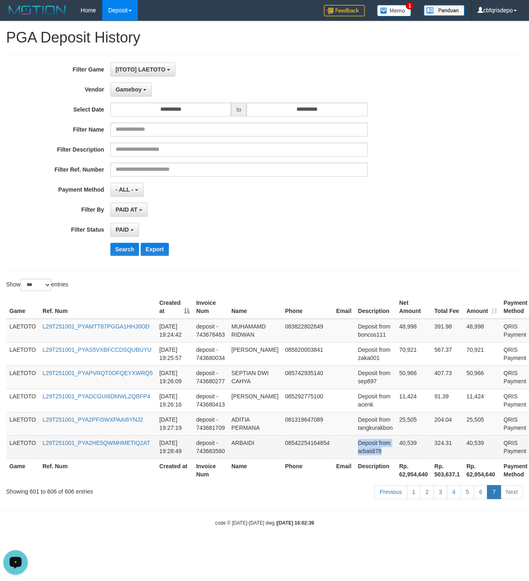
drag, startPoint x: 357, startPoint y: 329, endPoint x: 394, endPoint y: 464, distance: 140.1
click at [392, 459] on tbody "LAETOTO L29T251001_PYAMTT87PGGA1HHJ0OD [DATE] 19:24:42 deposit - 743678463 MUHA…" at bounding box center [280, 389] width 549 height 140
click at [354, 456] on td "Deposit from arbaidi78" at bounding box center [374, 446] width 41 height 23
drag, startPoint x: 349, startPoint y: 456, endPoint x: 368, endPoint y: 456, distance: 19.6
click at [368, 456] on td "Deposit from arbaidi78" at bounding box center [374, 446] width 41 height 23
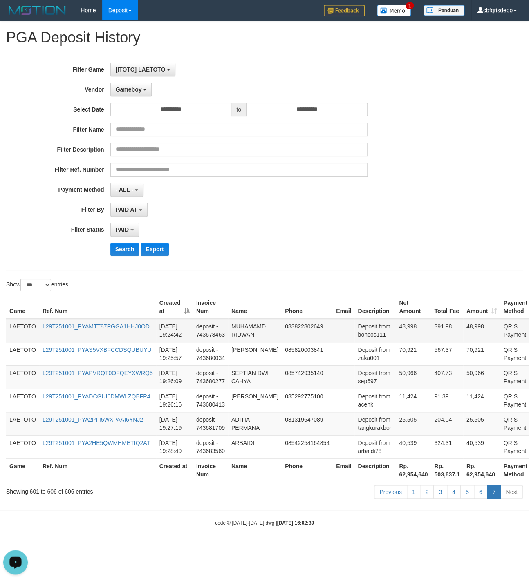
click at [354, 333] on td "Deposit from boncos111" at bounding box center [374, 331] width 41 height 24
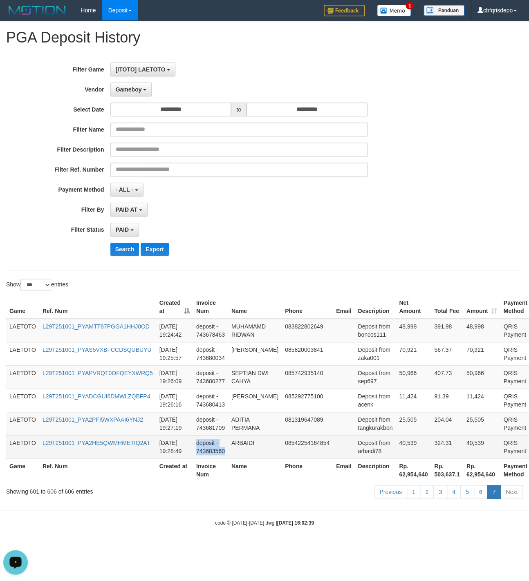
drag, startPoint x: 245, startPoint y: 331, endPoint x: 242, endPoint y: 459, distance: 128.8
click at [242, 459] on tbody "LAETOTO L29T251001_PYAMTT87PGGA1HHJ0OD [DATE] 19:24:42 deposit - 743678463 MUHA…" at bounding box center [280, 389] width 549 height 140
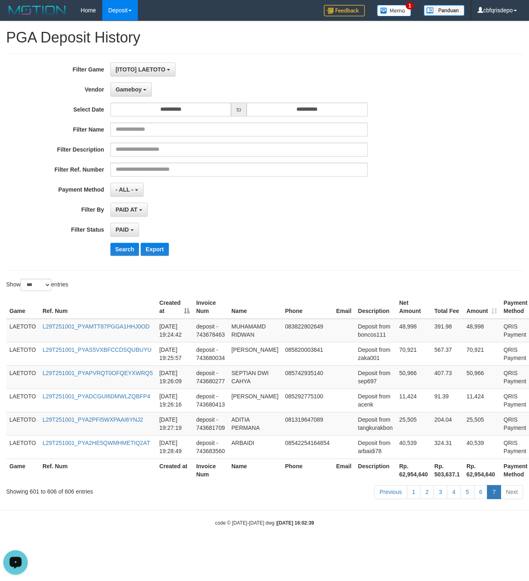
click at [358, 254] on div "Search Export" at bounding box center [275, 249] width 331 height 13
click at [133, 90] on span "Gameboy" at bounding box center [129, 89] width 26 height 7
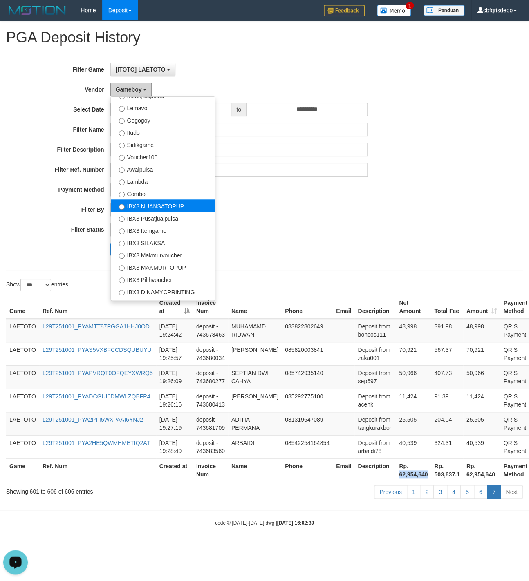
scroll to position [306, 0]
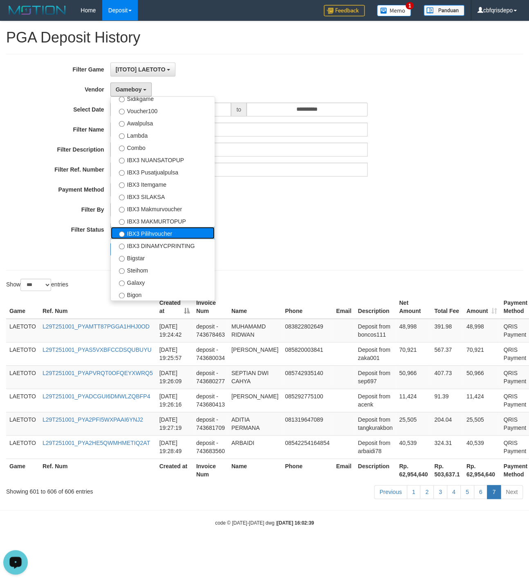
click at [163, 235] on label "IBX3 Pilihvoucher" at bounding box center [163, 233] width 104 height 12
select select "**********"
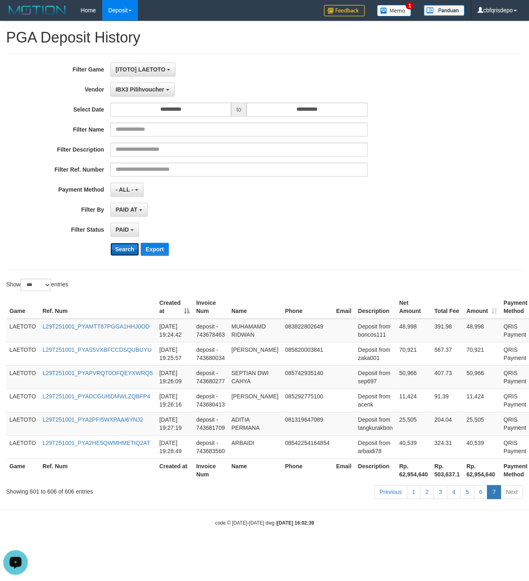
click at [121, 256] on button "Search" at bounding box center [124, 249] width 29 height 13
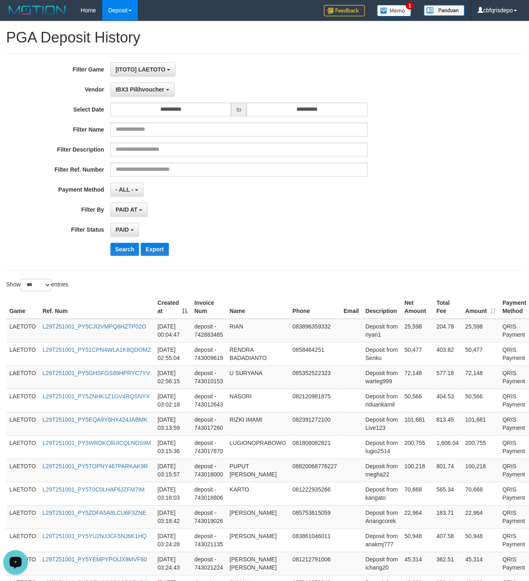
click at [321, 254] on div "Search Export" at bounding box center [275, 249] width 331 height 13
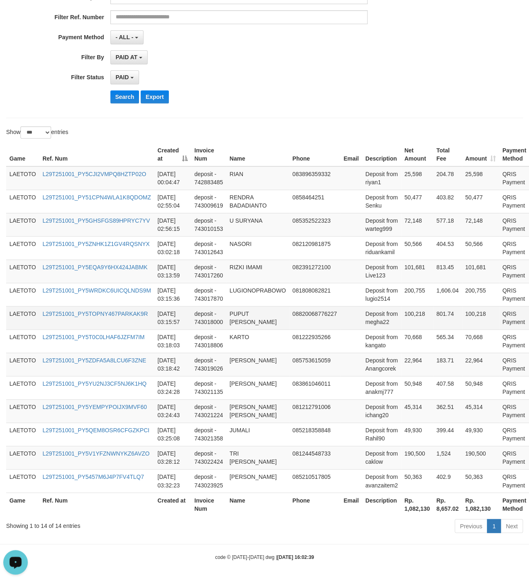
click at [307, 310] on td "08820068776227" at bounding box center [314, 317] width 51 height 23
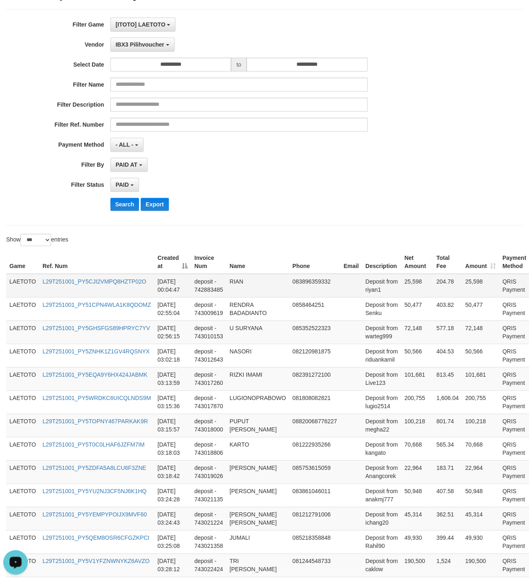
scroll to position [0, 0]
